Goal: Ask a question

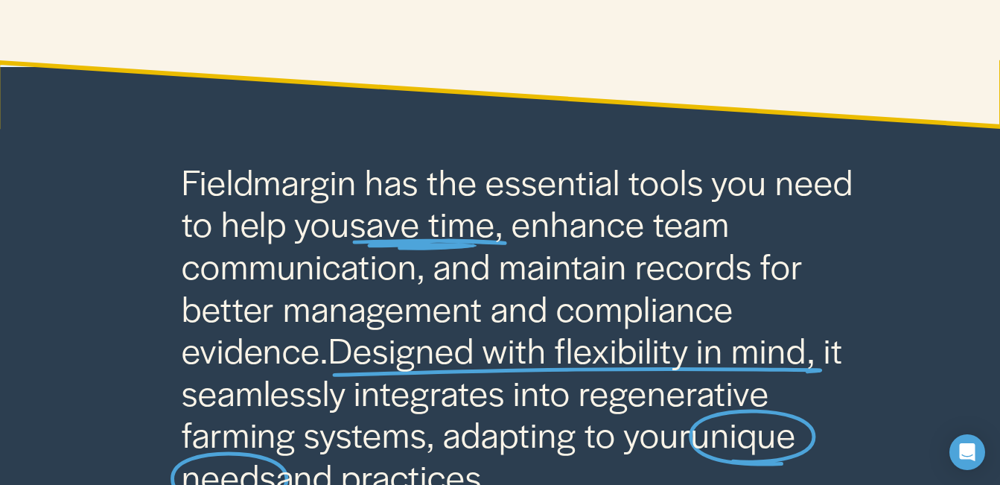
scroll to position [264, 0]
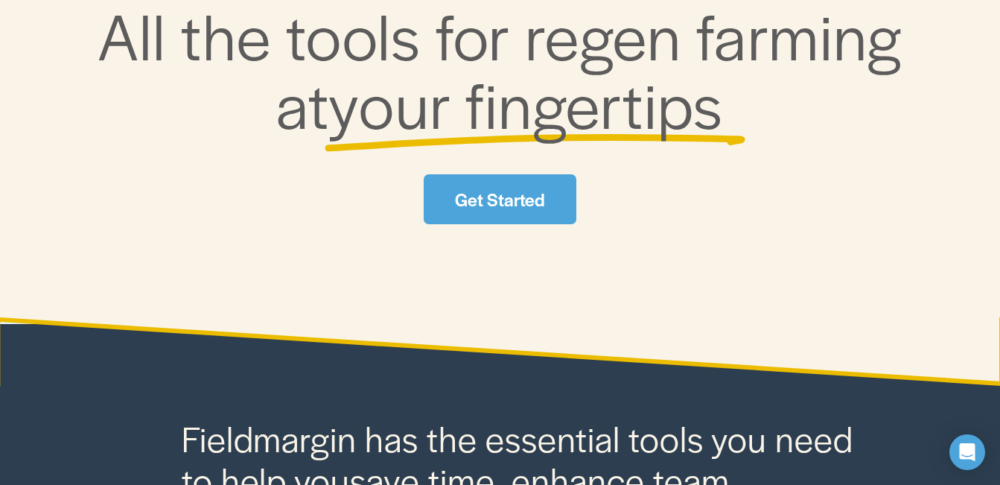
click at [520, 147] on span "your fingertips" at bounding box center [525, 102] width 395 height 89
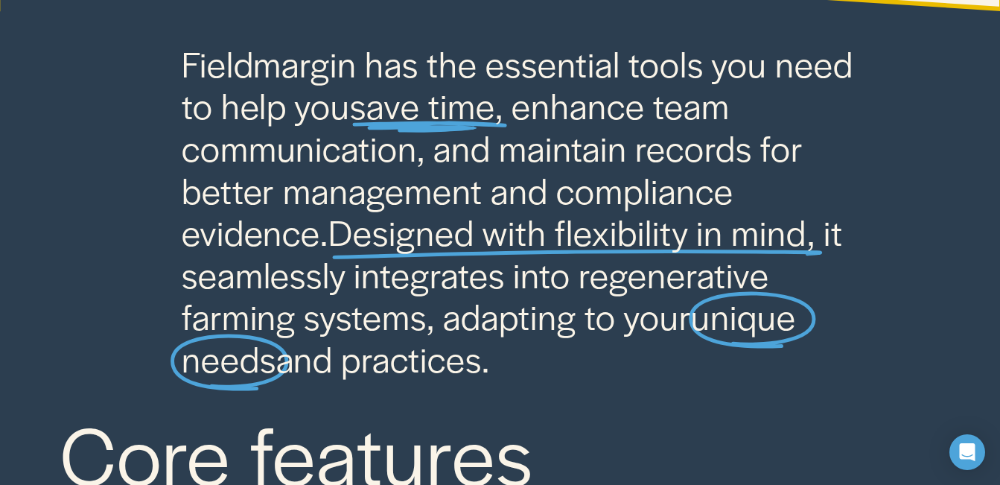
scroll to position [670, 0]
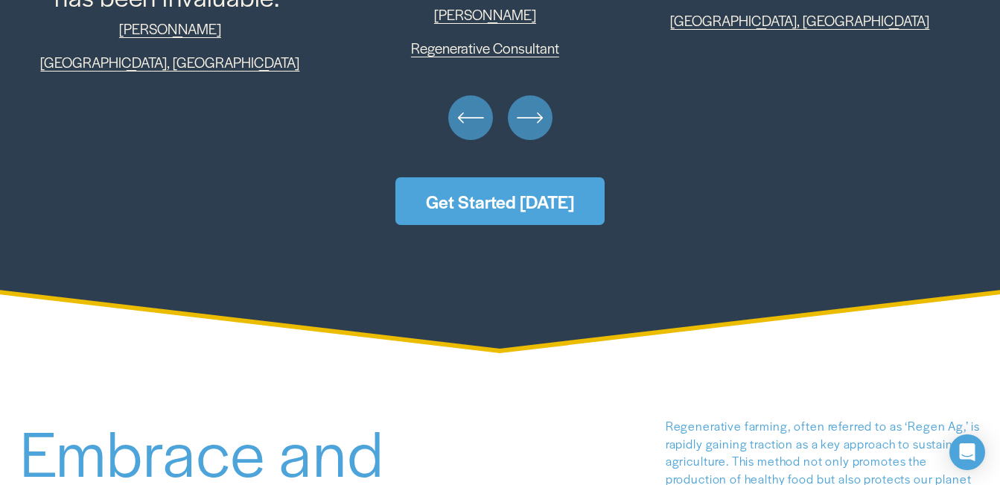
scroll to position [3871, 0]
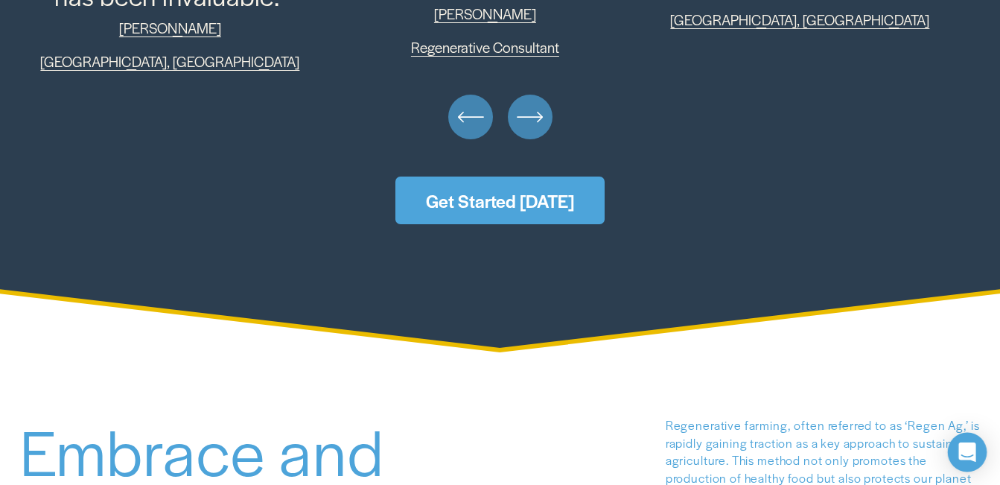
click at [963, 448] on icon "Open Intercom Messenger" at bounding box center [966, 451] width 17 height 19
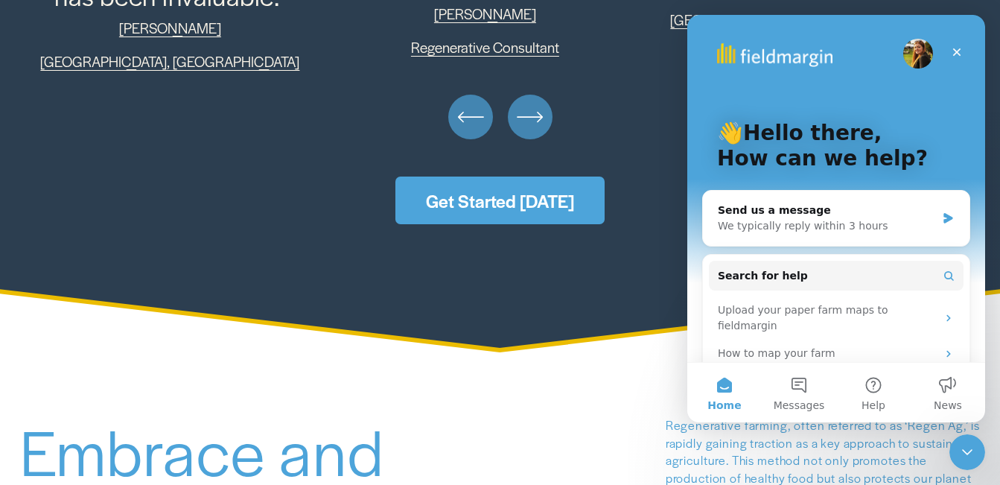
scroll to position [0, 0]
click at [801, 219] on div "We typically reply within 3 hours" at bounding box center [827, 226] width 218 height 16
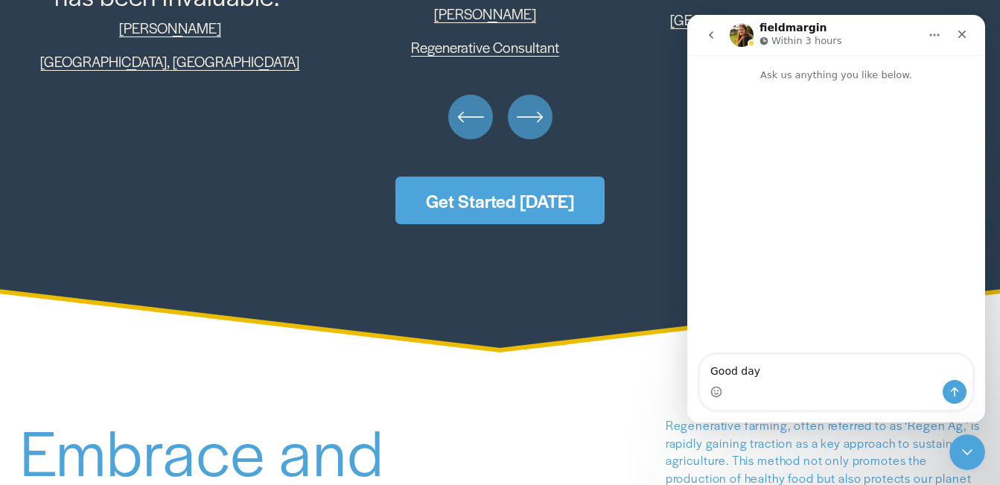
type textarea "Good day,"
type textarea "I s"
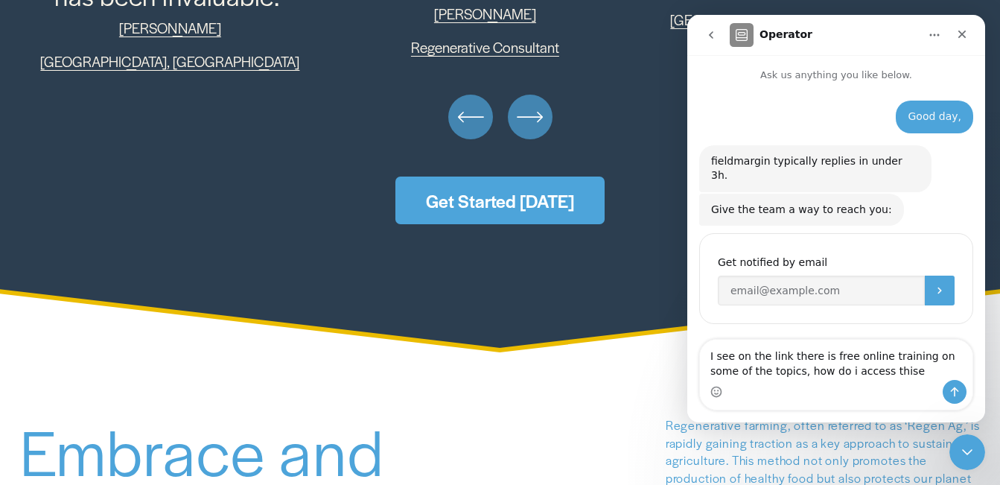
scroll to position [7, 0]
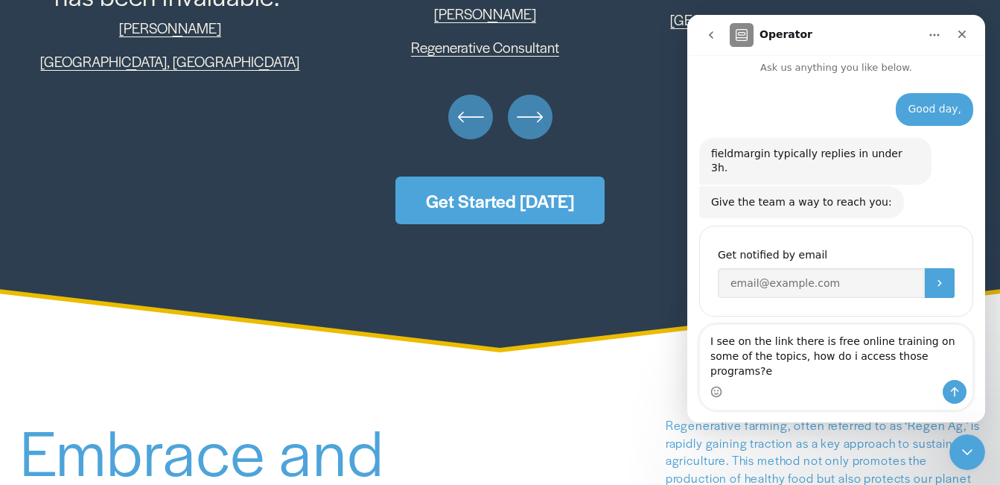
type textarea "I see on the link there is free online training on some of the topics, how do i…"
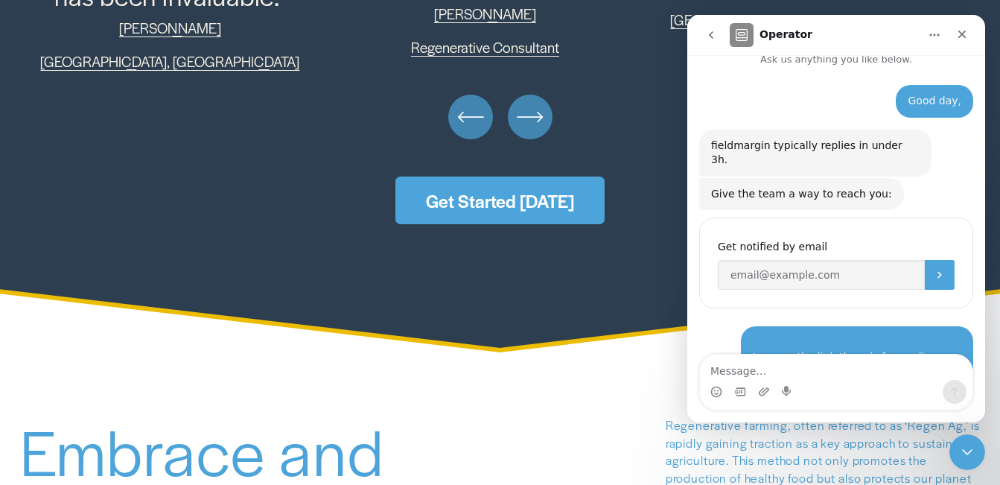
scroll to position [66, 0]
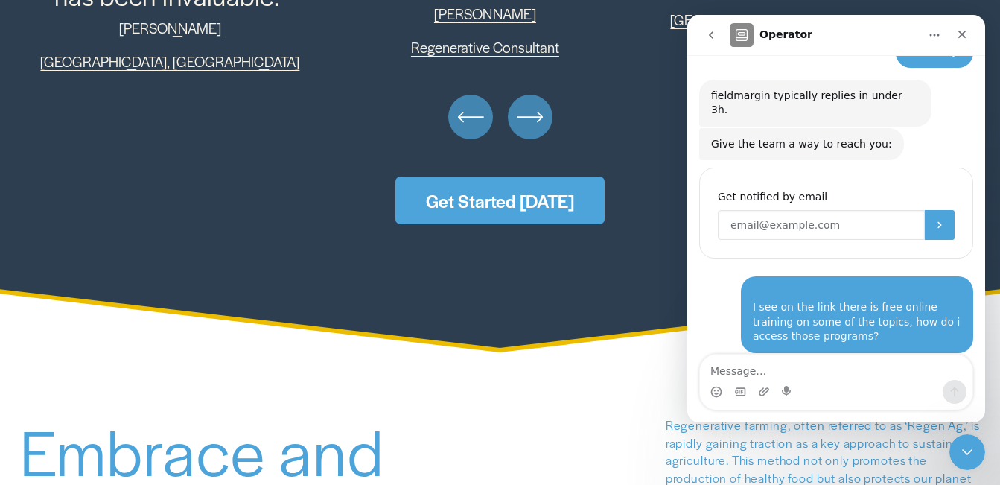
click at [867, 212] on input "Enter your email" at bounding box center [821, 225] width 207 height 30
type input "[DOMAIN_NAME][EMAIL_ADDRESS][DOMAIN_NAME]"
click at [934, 210] on button "Submit" at bounding box center [940, 225] width 30 height 30
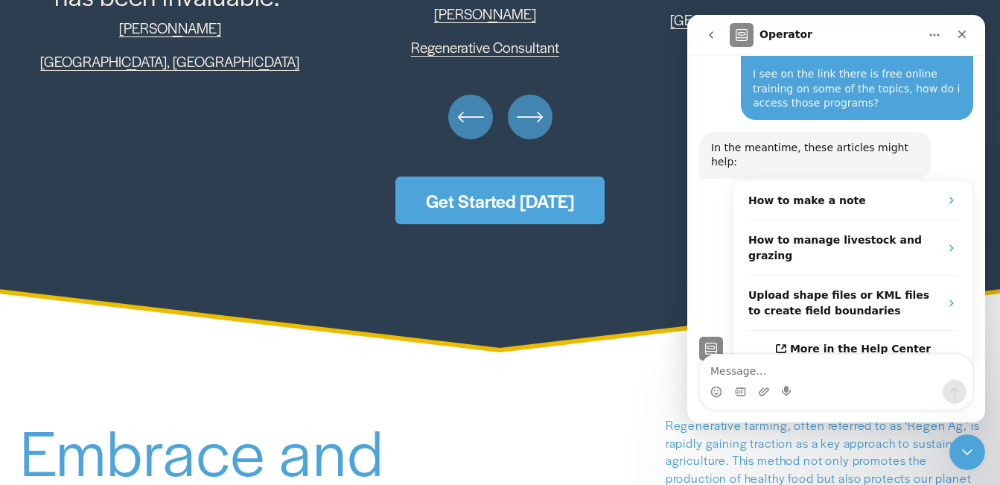
scroll to position [269, 0]
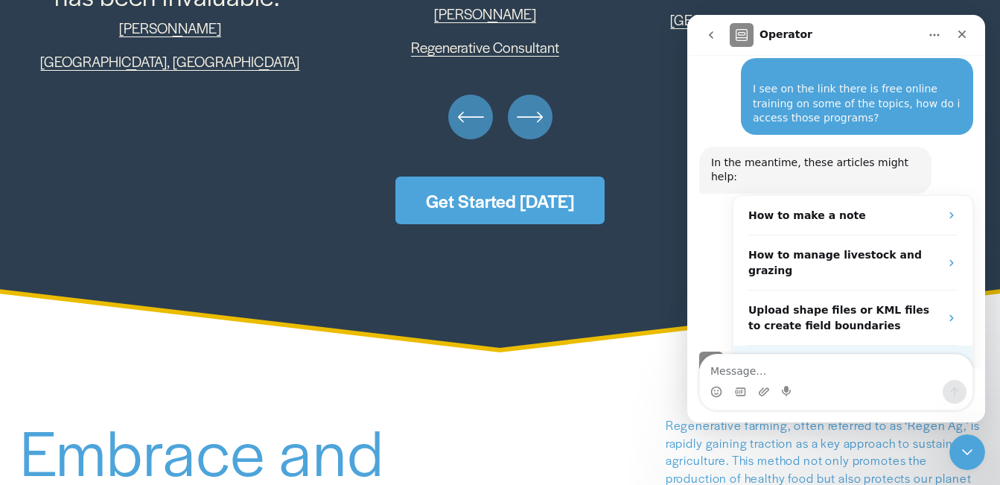
click at [912, 357] on span "More in the Help Center" at bounding box center [860, 363] width 141 height 13
